Goal: Task Accomplishment & Management: Manage account settings

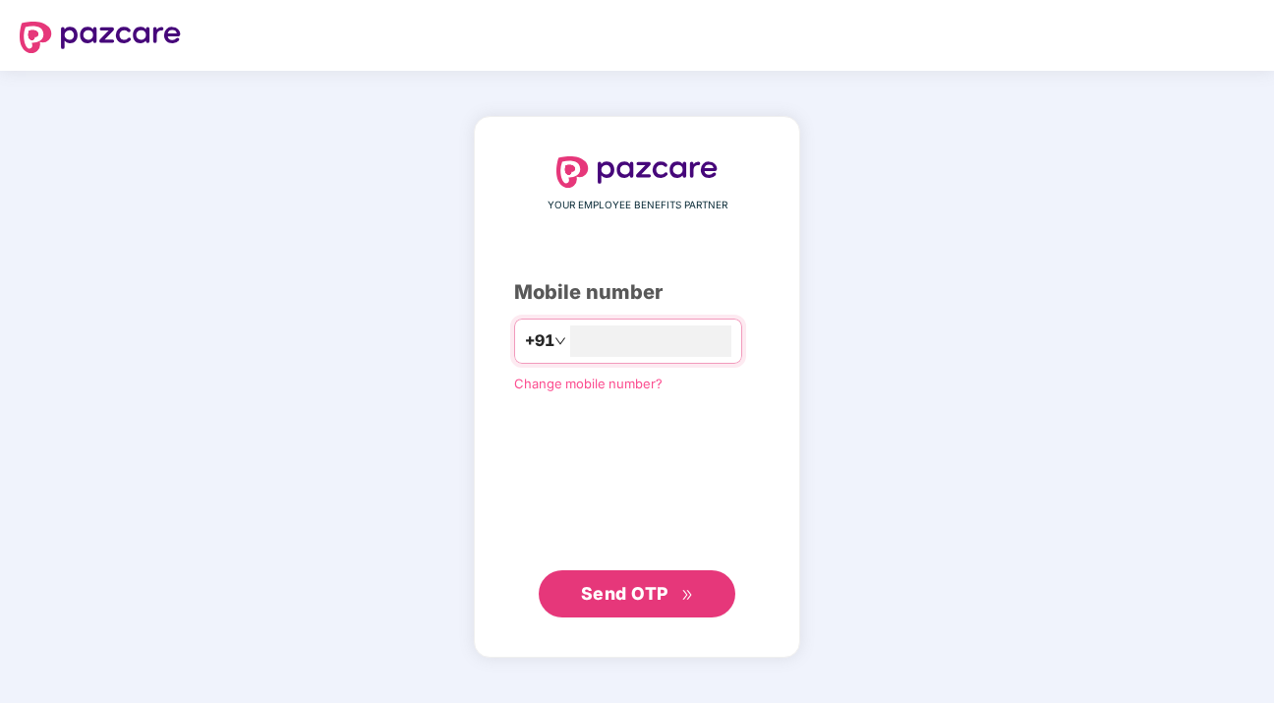
type input "**********"
click at [655, 600] on span "Send OTP" at bounding box center [624, 592] width 87 height 21
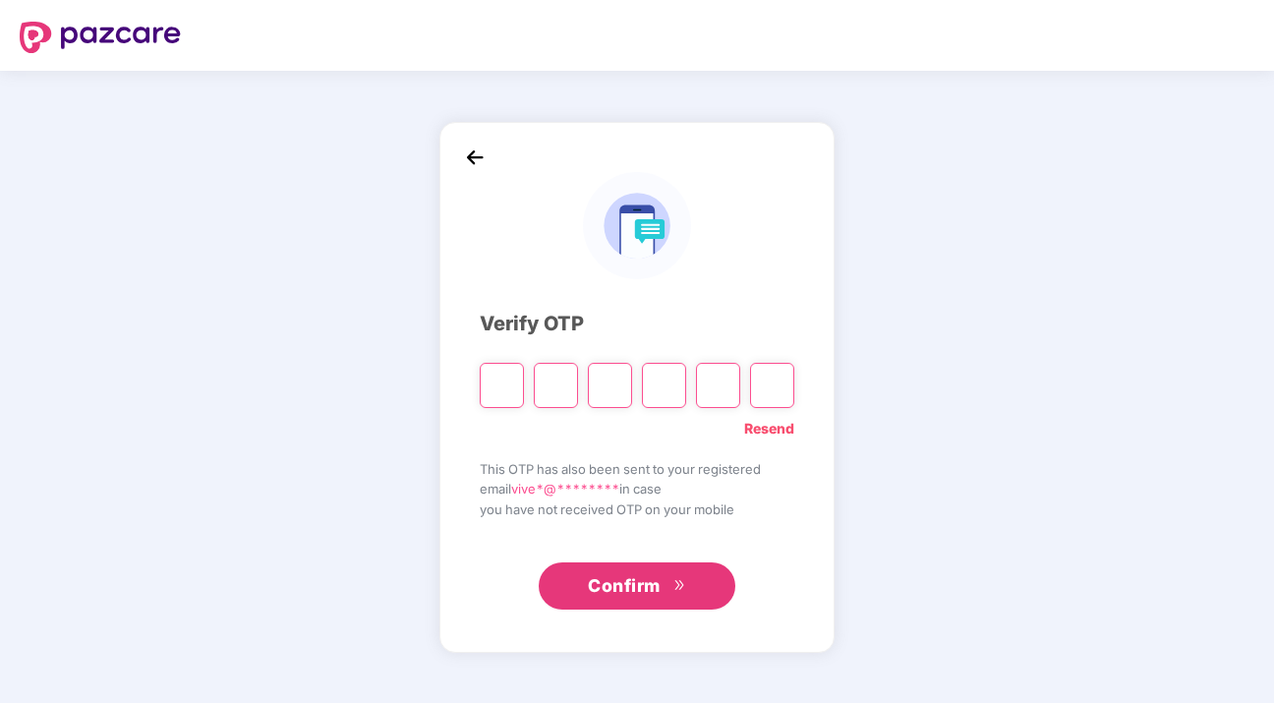
type input "*"
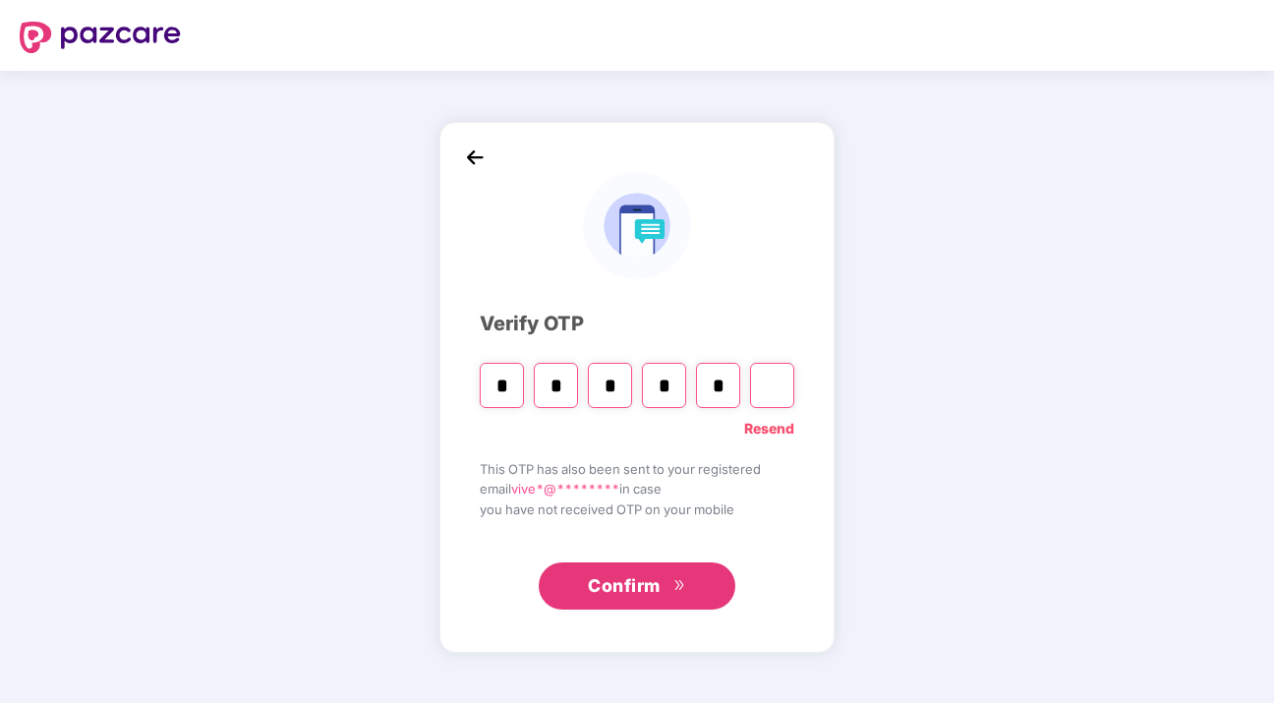
type input "*"
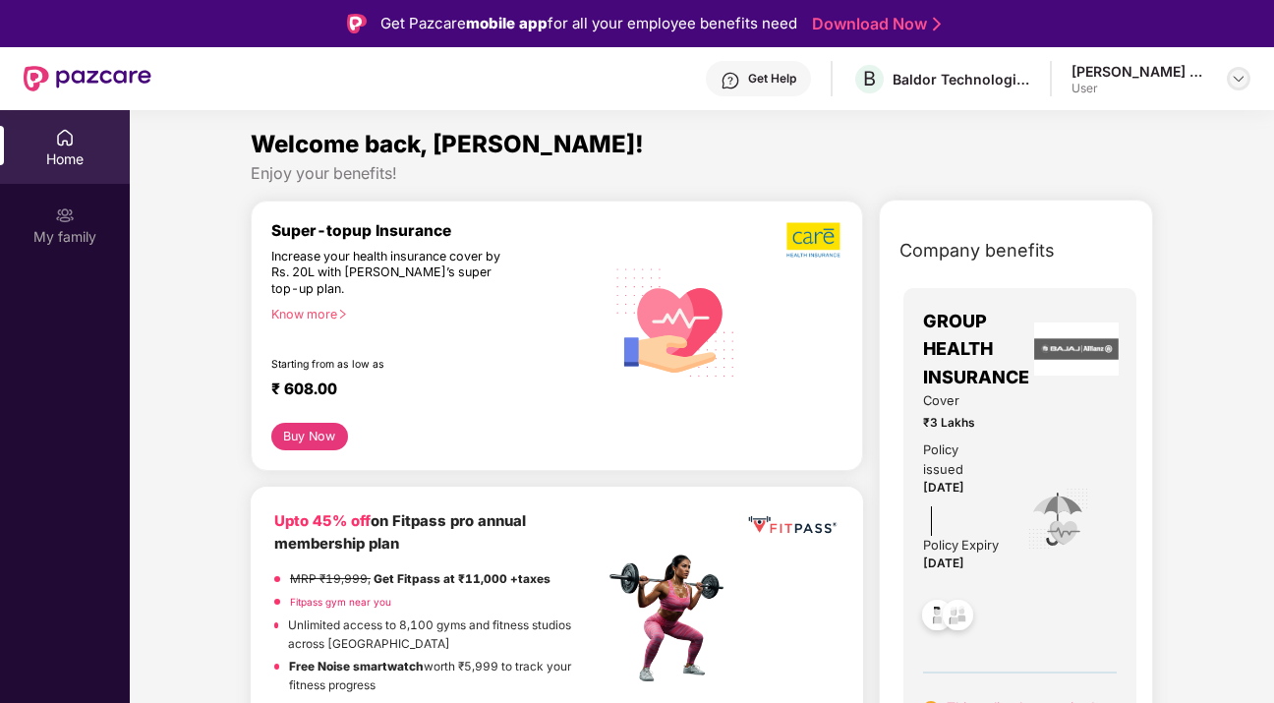
click at [1238, 82] on img at bounding box center [1239, 79] width 16 height 16
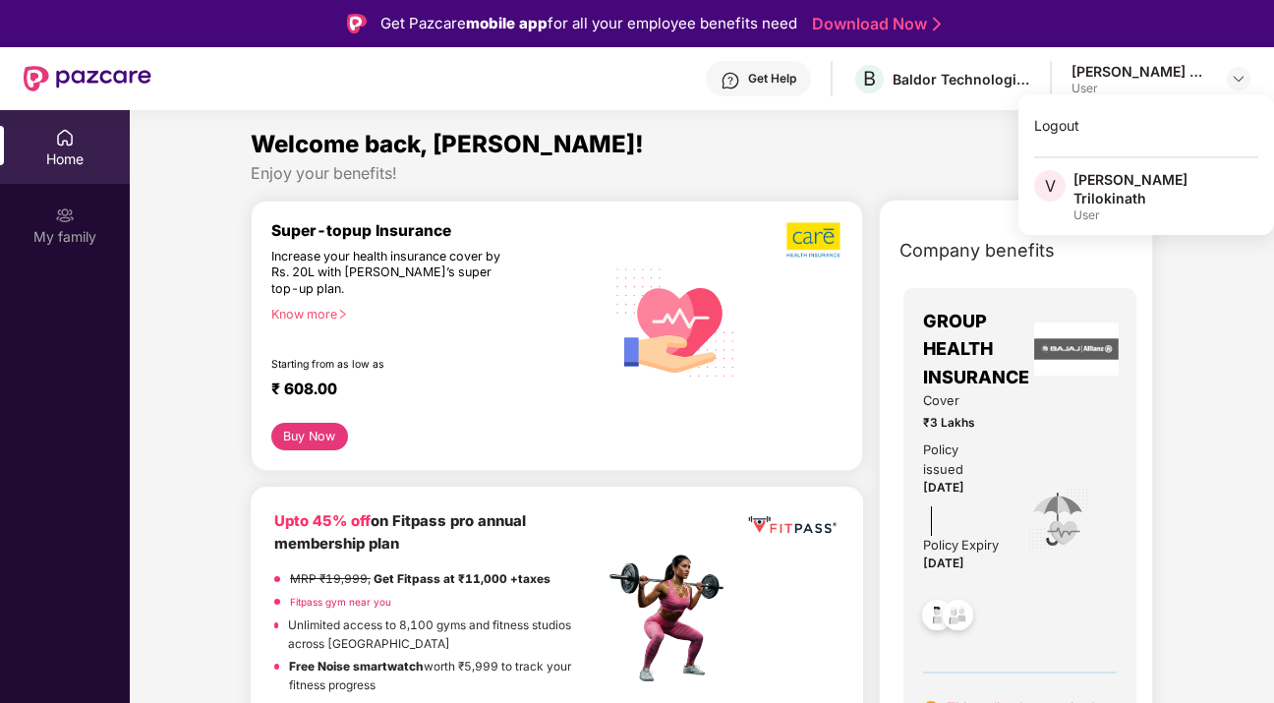
click at [1095, 188] on div "[PERSON_NAME] Trilokinath" at bounding box center [1166, 188] width 185 height 37
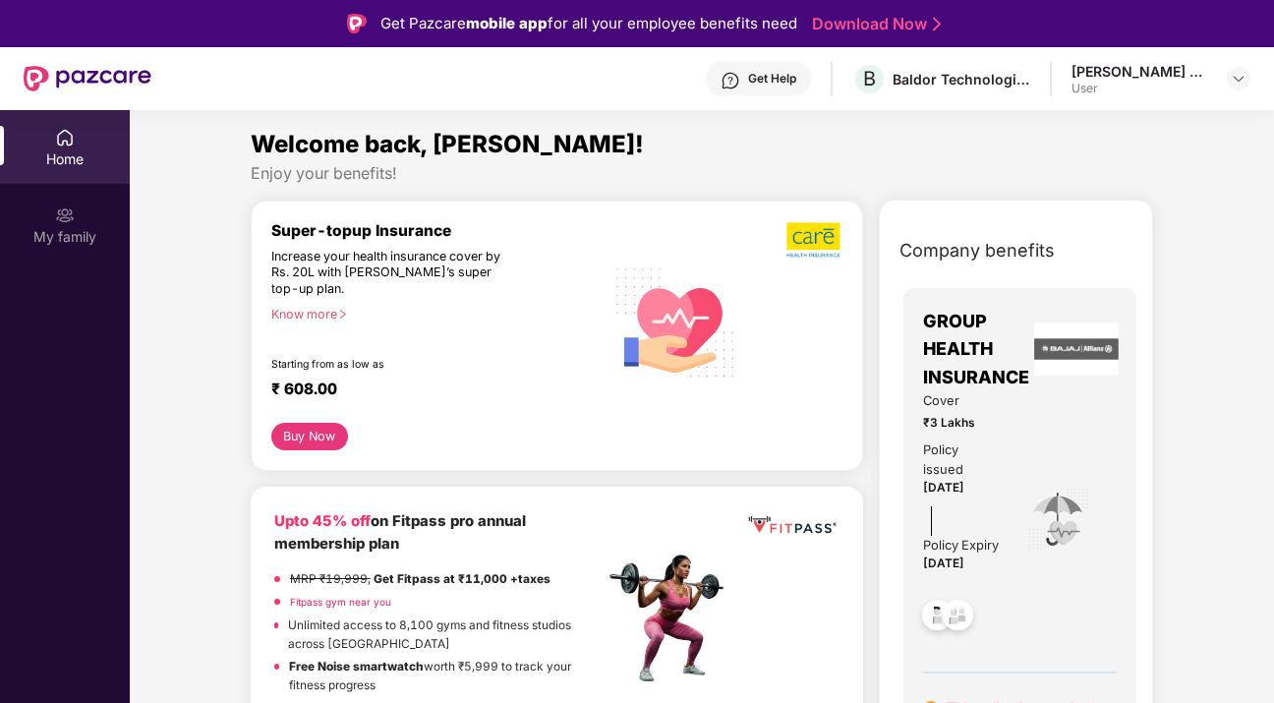
click at [1096, 83] on div "Get Help B Baldor Technologies Private Limited [PERSON_NAME] Trilokinath User" at bounding box center [700, 78] width 1099 height 63
click at [63, 224] on div "My family" at bounding box center [65, 225] width 130 height 74
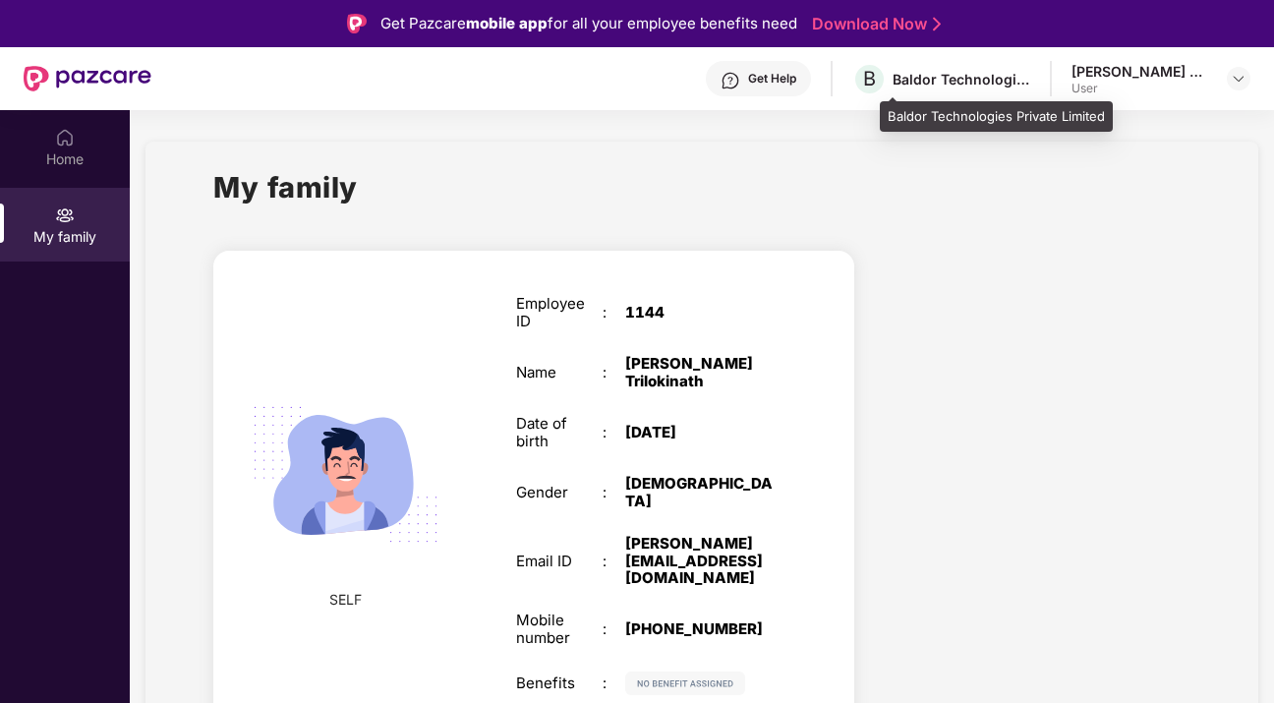
click at [985, 83] on div "Baldor Technologies Private Limited" at bounding box center [962, 79] width 138 height 19
